Goal: Navigation & Orientation: Find specific page/section

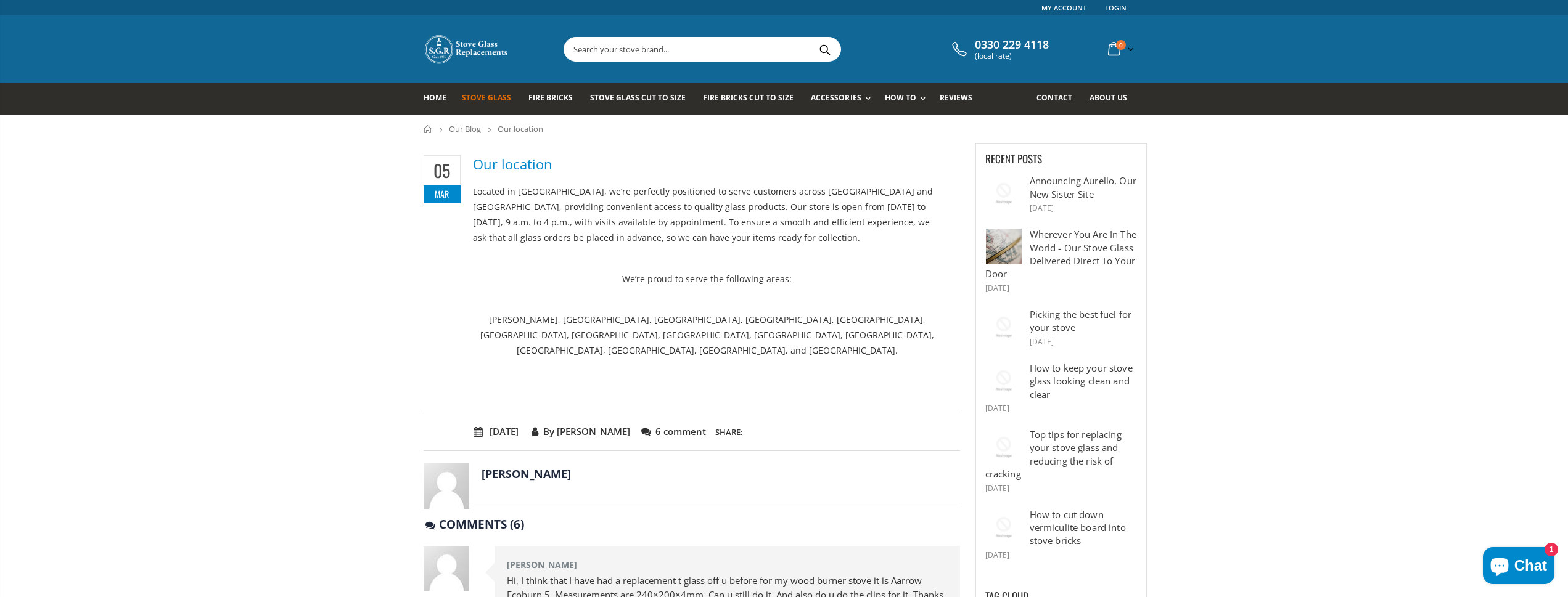
click at [481, 95] on span "Stove Glass" at bounding box center [486, 97] width 49 height 11
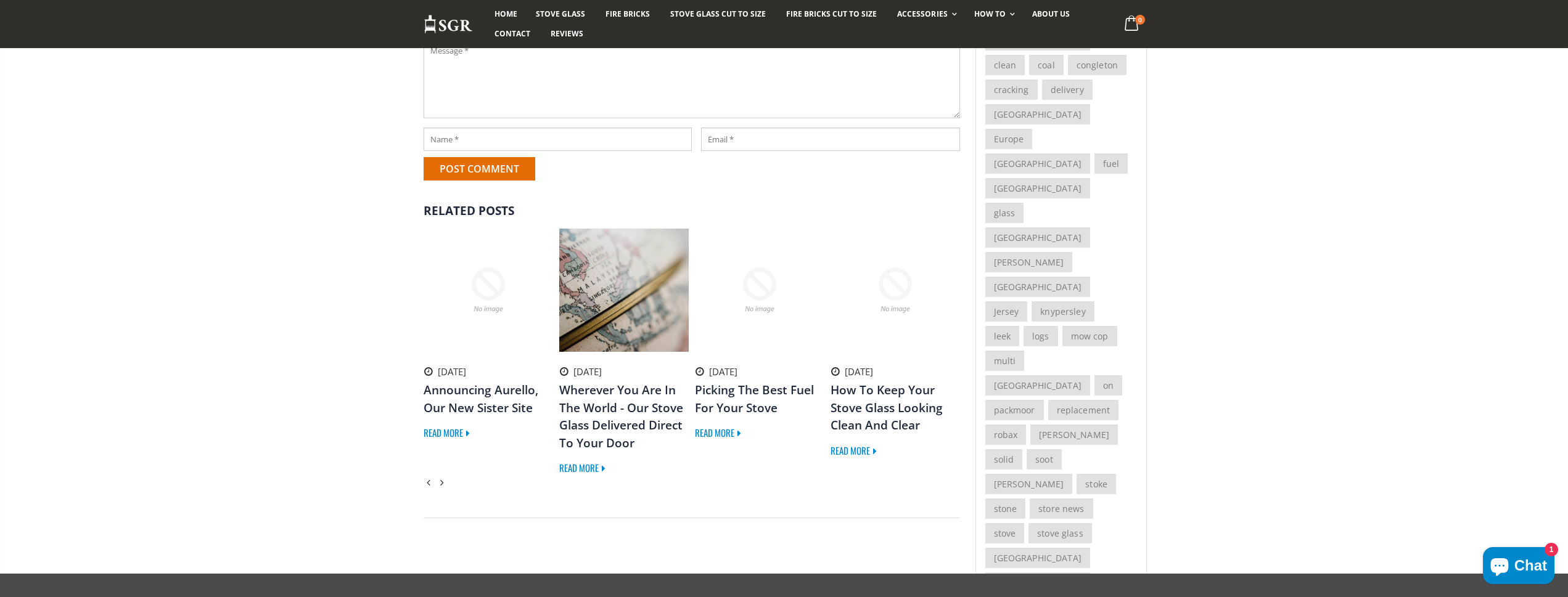
scroll to position [1047, 0]
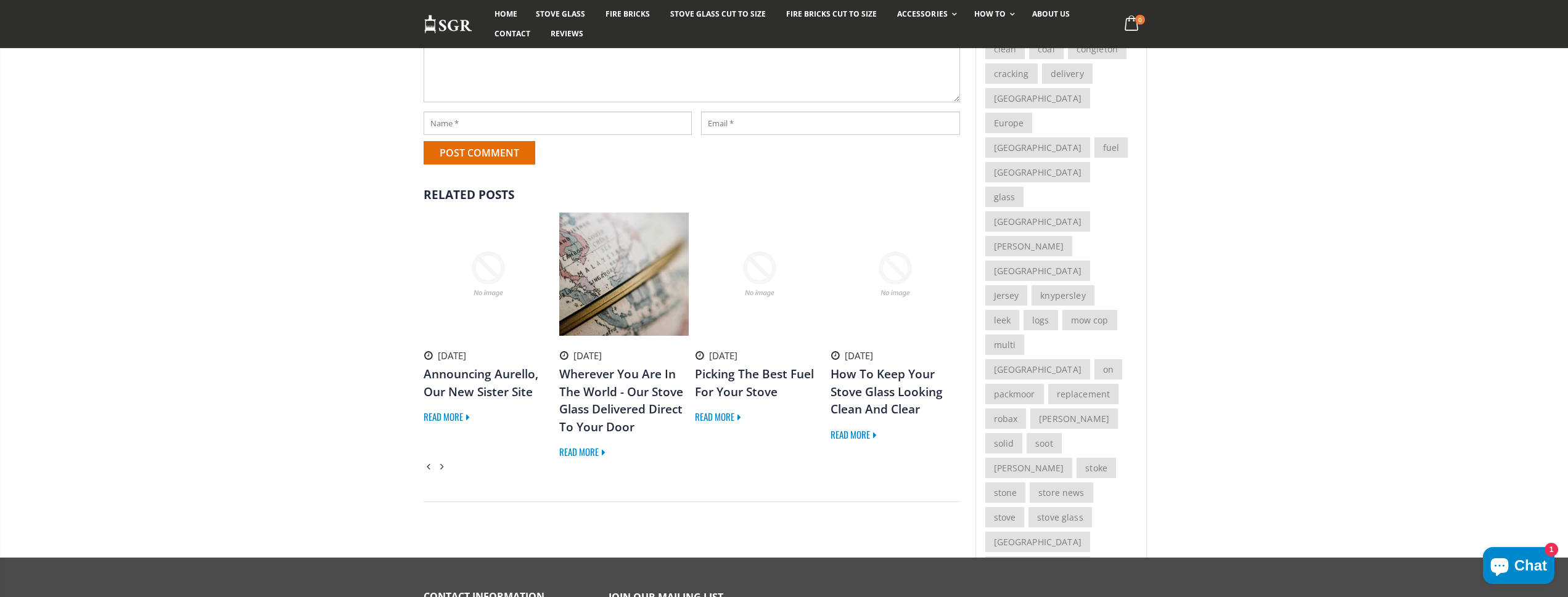
click at [856, 428] on link "Read More" at bounding box center [857, 435] width 53 height 14
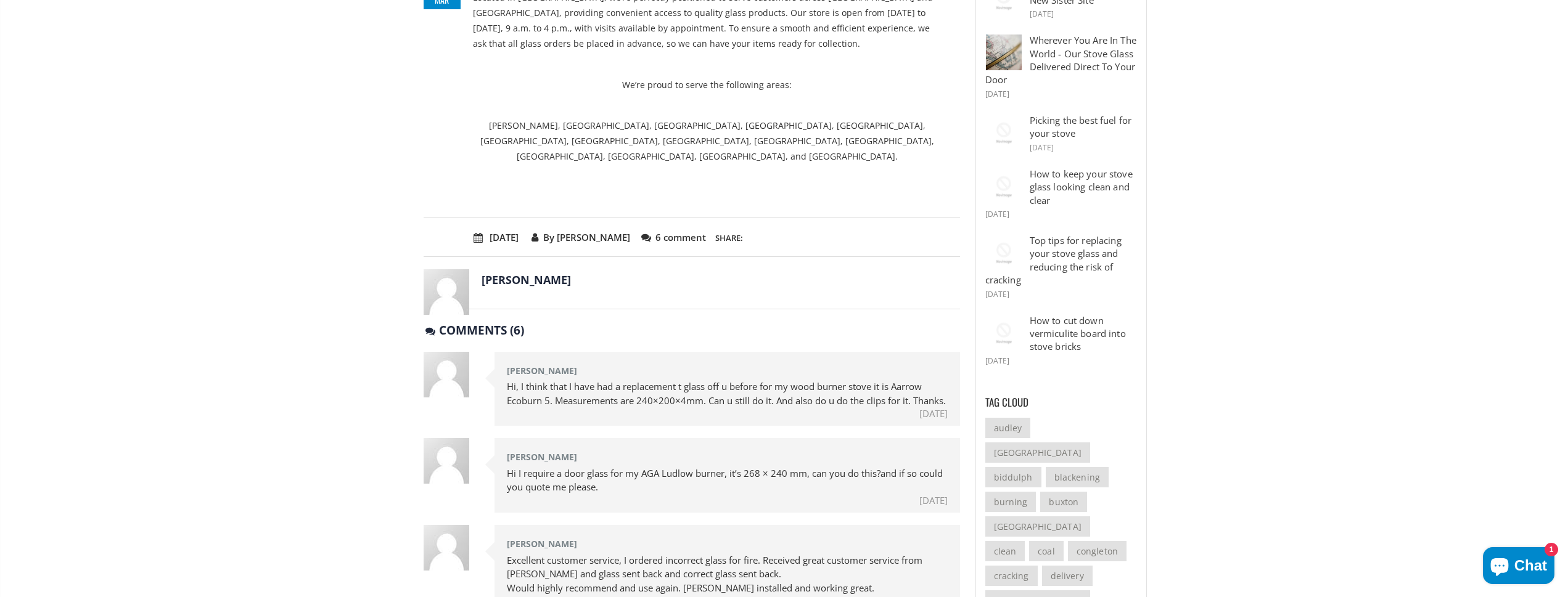
scroll to position [0, 0]
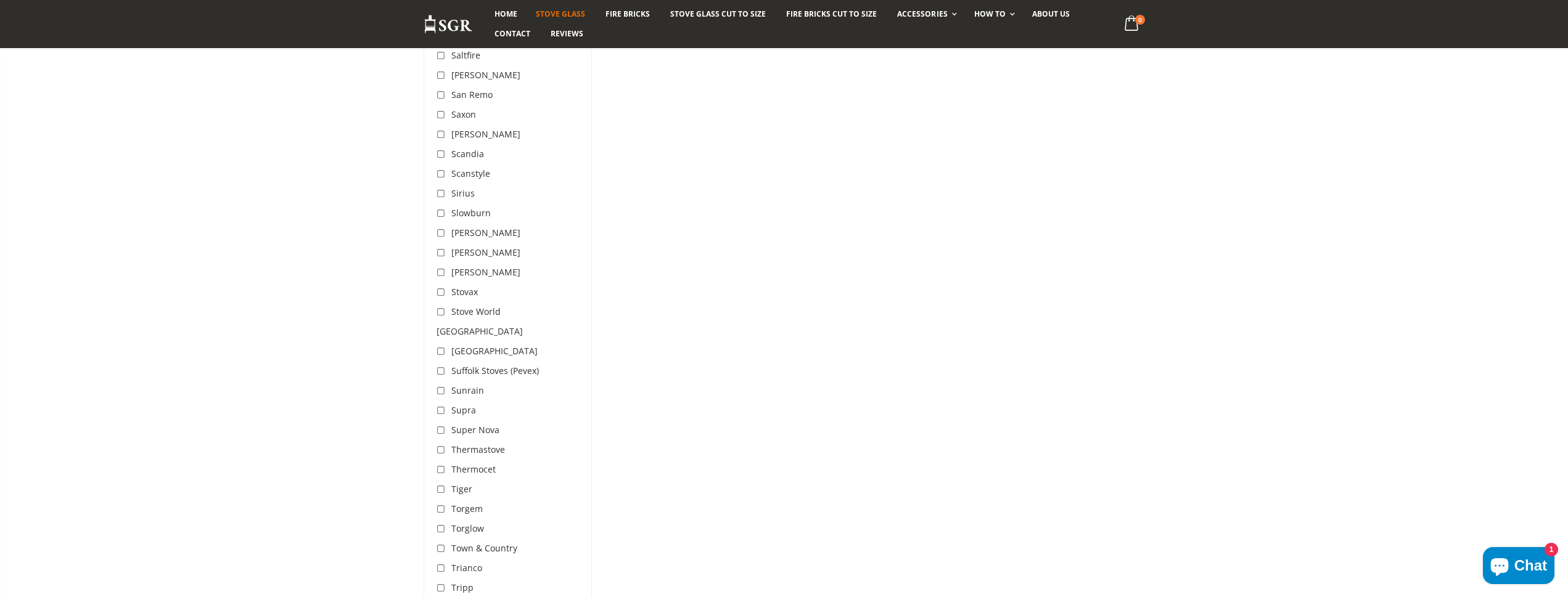
scroll to position [3389, 0]
click at [438, 479] on input "checkbox" at bounding box center [443, 485] width 12 height 12
checkbox input "true"
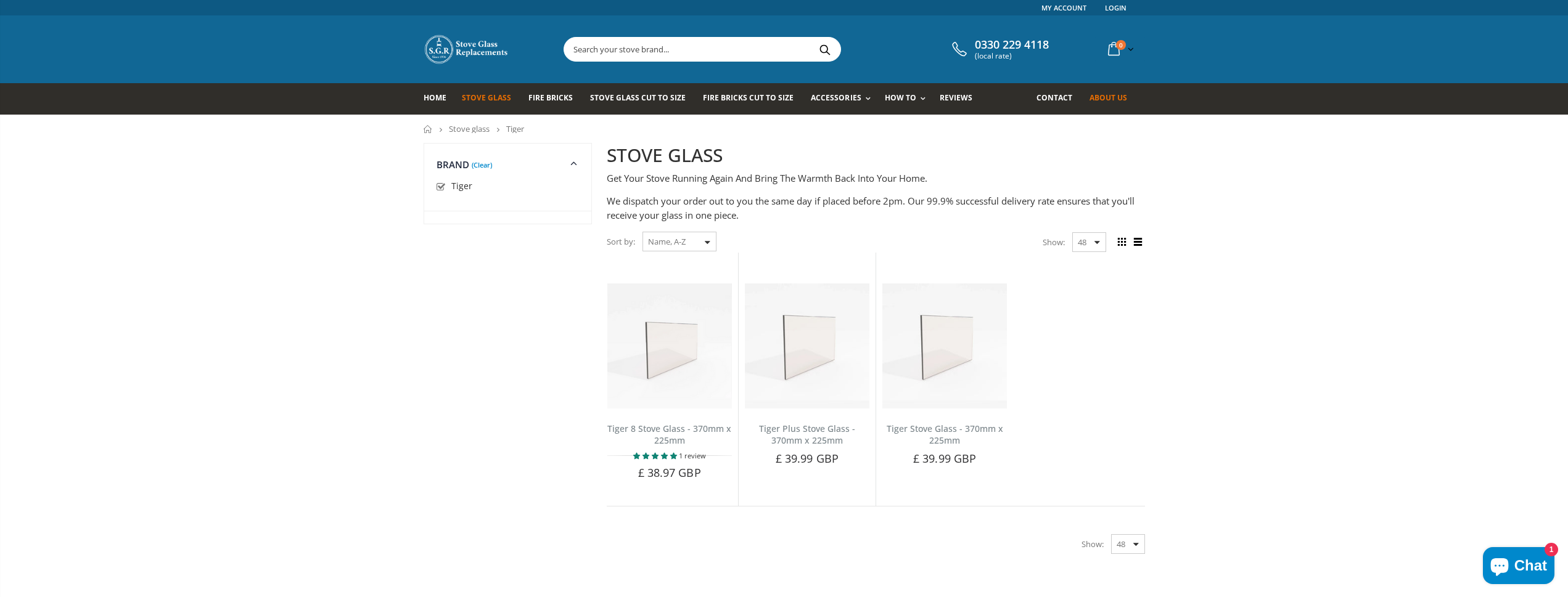
click at [1102, 94] on span "About us" at bounding box center [1108, 97] width 37 height 11
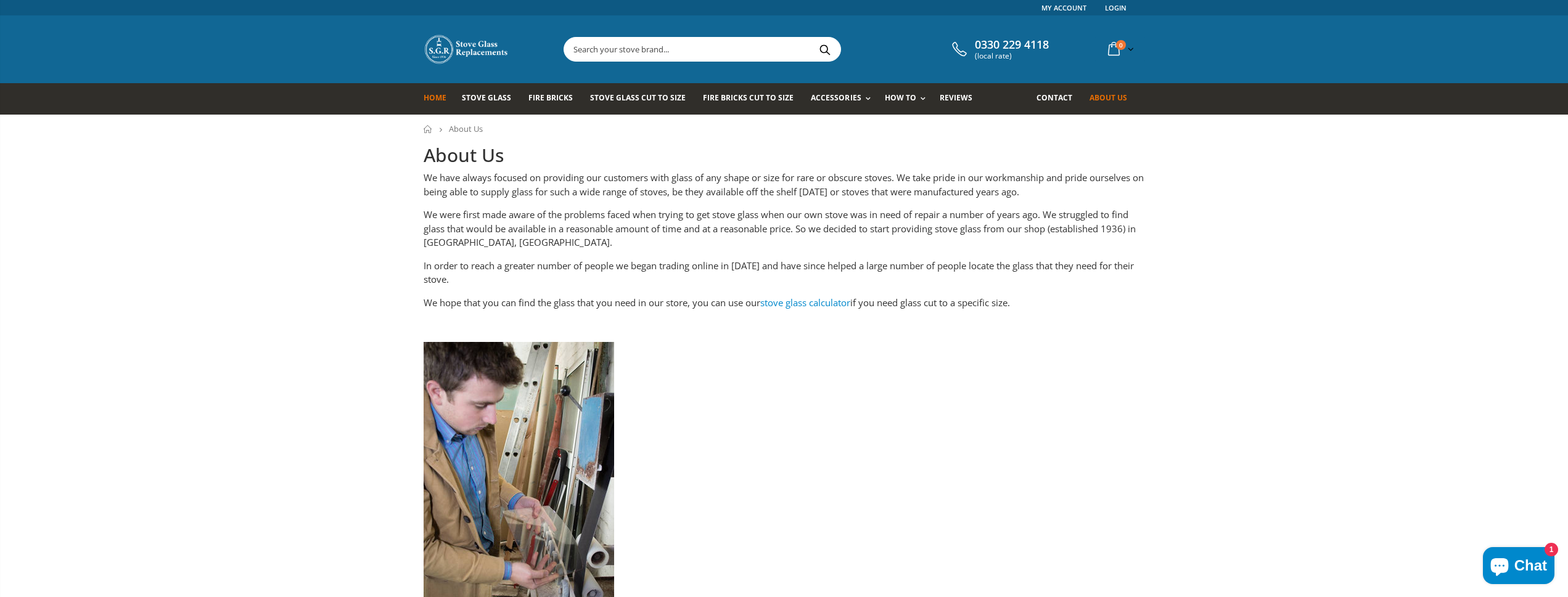
click at [438, 98] on span "Home" at bounding box center [435, 97] width 23 height 11
